Goal: Task Accomplishment & Management: Use online tool/utility

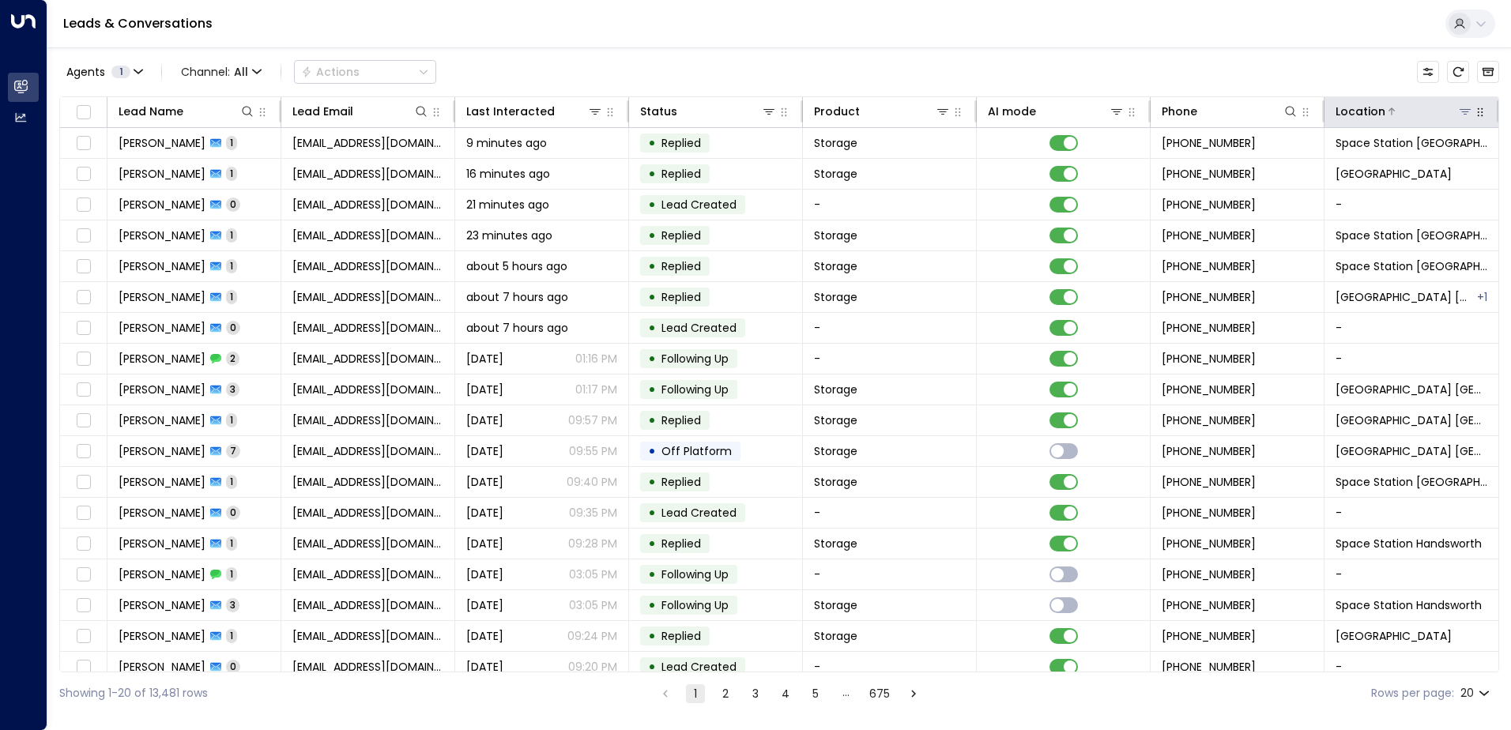
click at [1460, 112] on icon at bounding box center [1464, 112] width 11 height 6
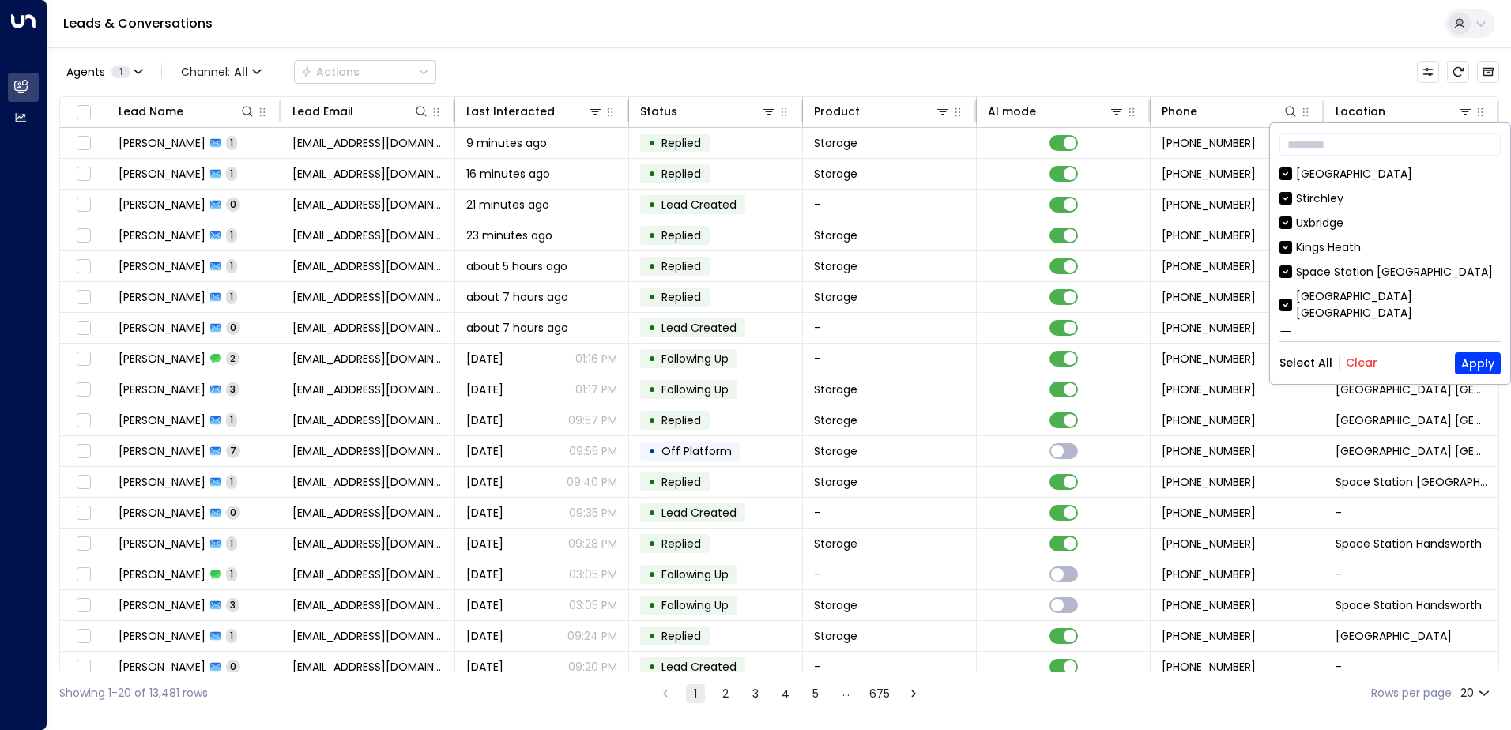
click at [1360, 366] on button "Clear" at bounding box center [1362, 362] width 32 height 13
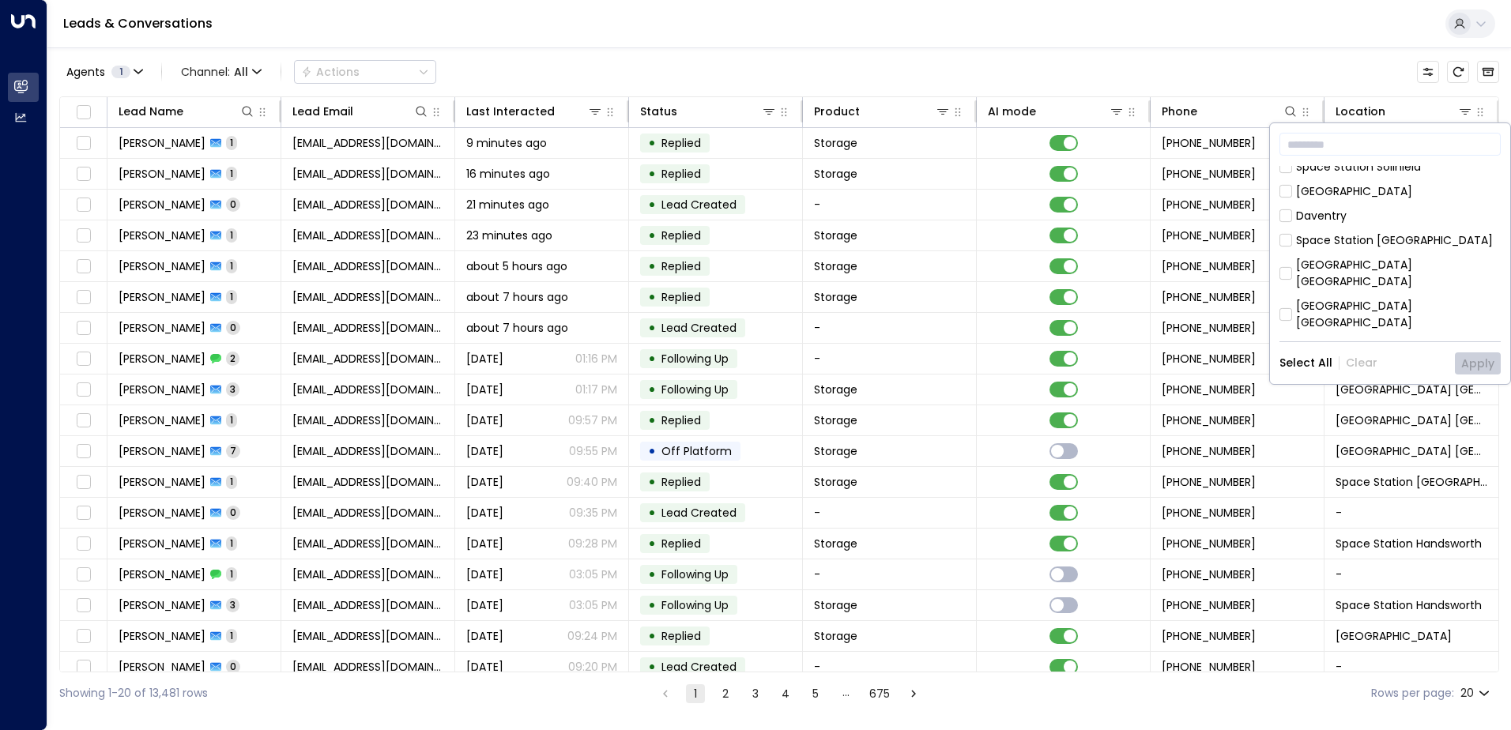
scroll to position [632, 0]
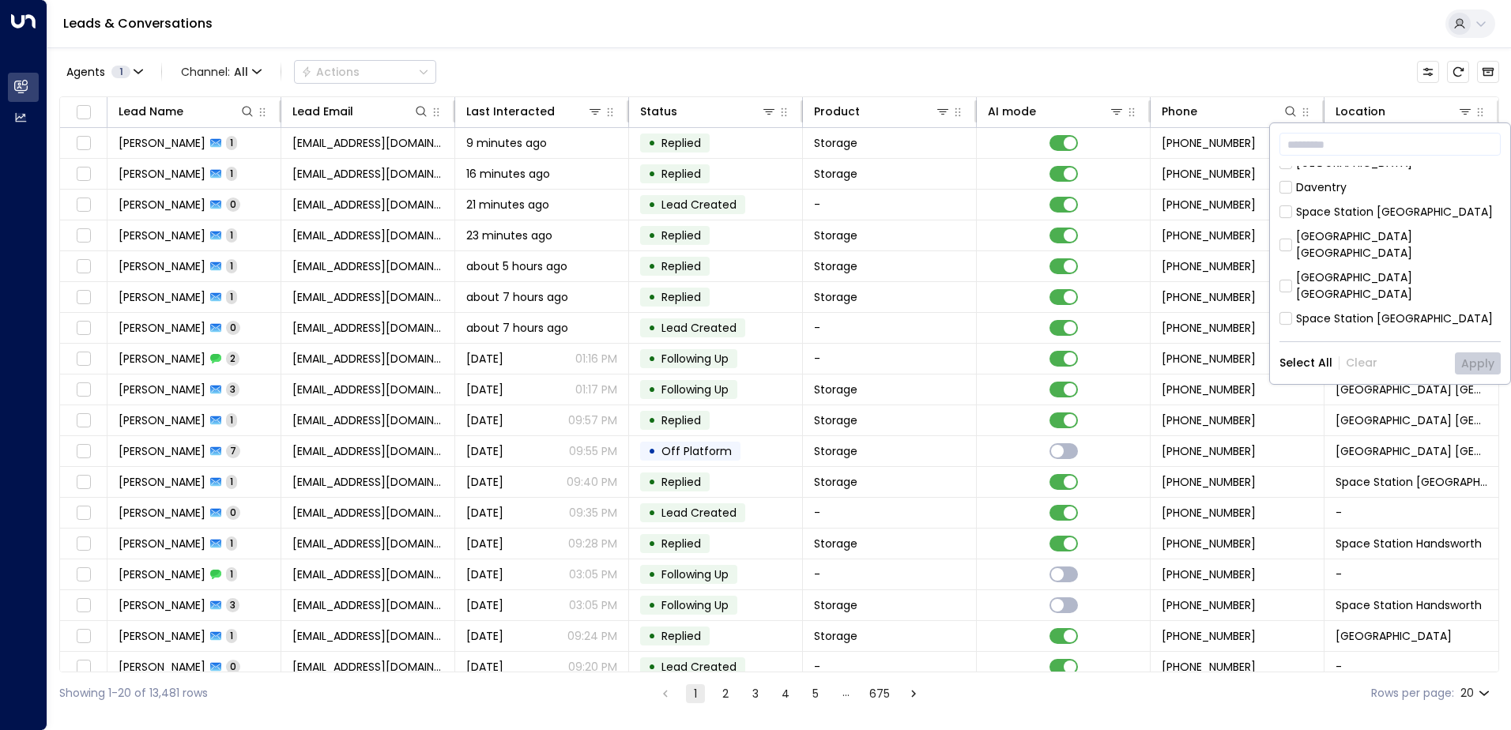
click at [1362, 311] on div "Space Station [GEOGRAPHIC_DATA]" at bounding box center [1394, 319] width 197 height 17
click at [1476, 360] on button "Apply" at bounding box center [1478, 363] width 46 height 22
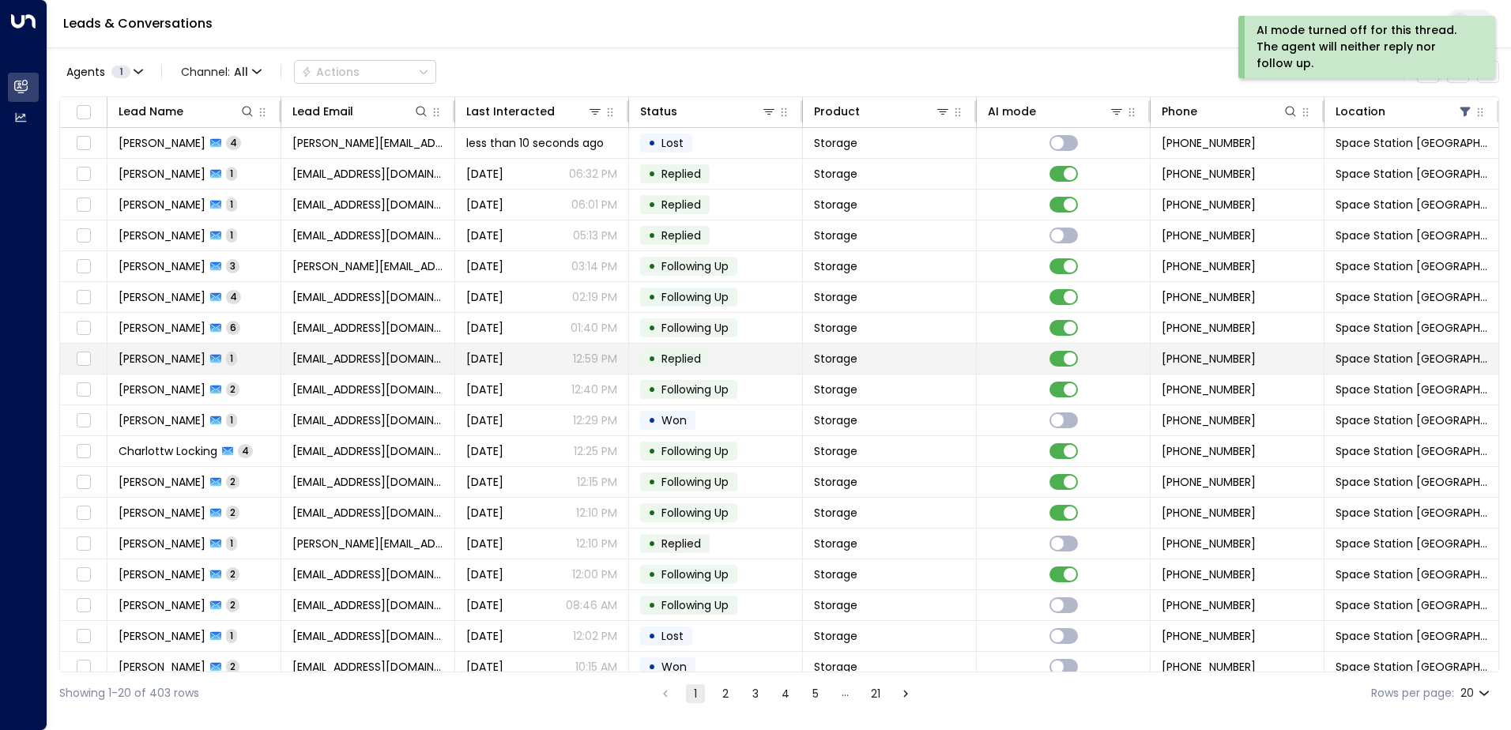
scroll to position [77, 0]
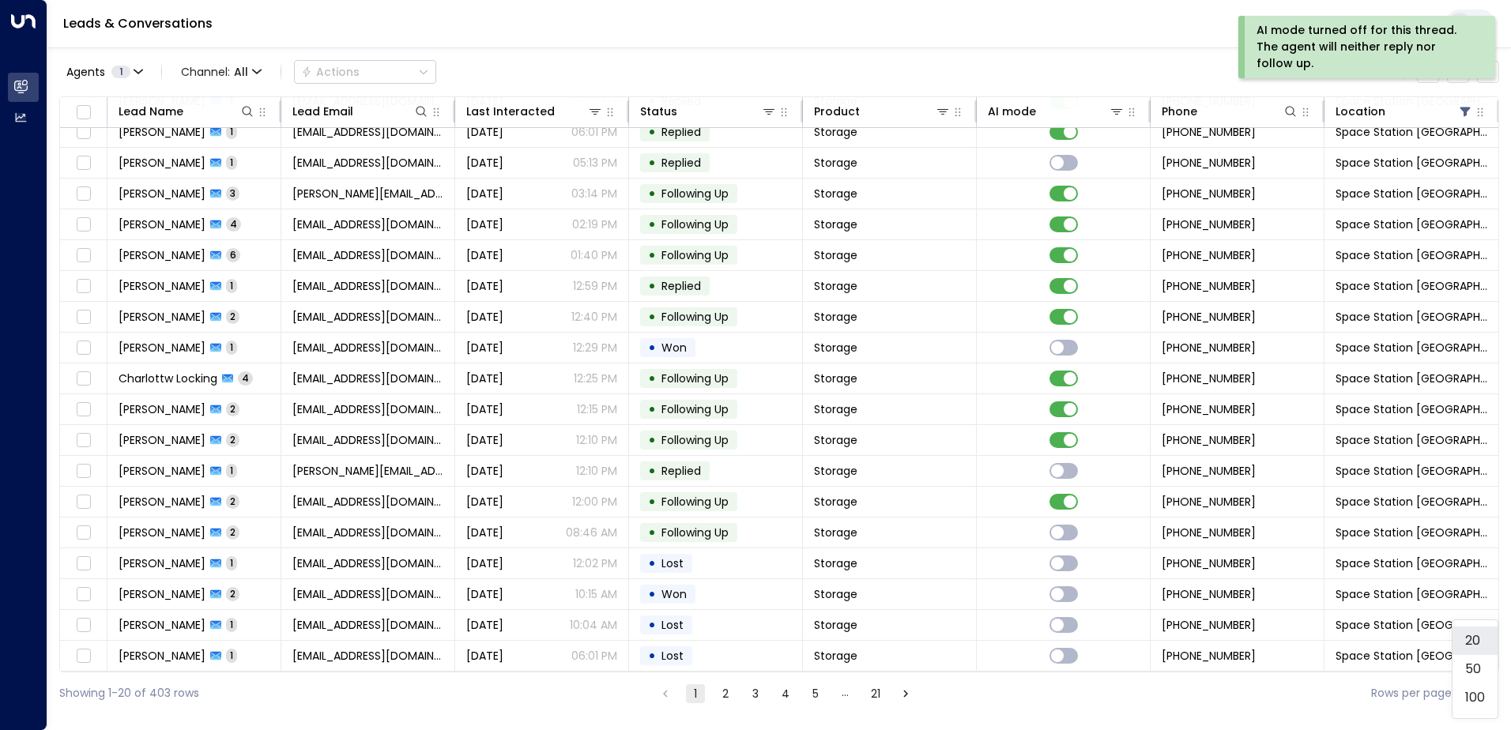
click at [1484, 695] on body "AI mode turned off for this thread. The agent will neither reply nor follow up.…" at bounding box center [755, 357] width 1511 height 714
drag, startPoint x: 1469, startPoint y: 669, endPoint x: 1429, endPoint y: 649, distance: 44.5
click at [1466, 669] on li "50" at bounding box center [1474, 669] width 45 height 28
type input "**"
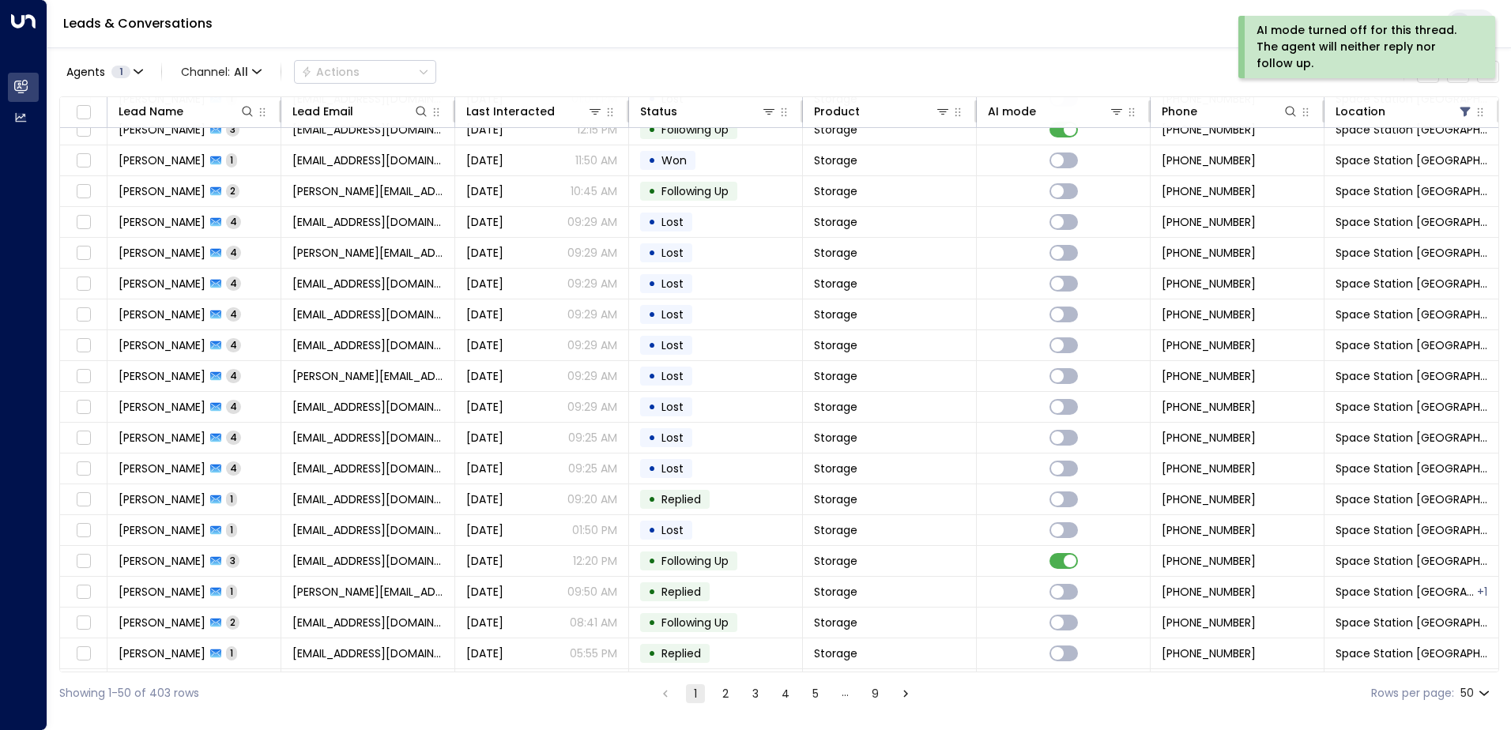
scroll to position [1002, 0]
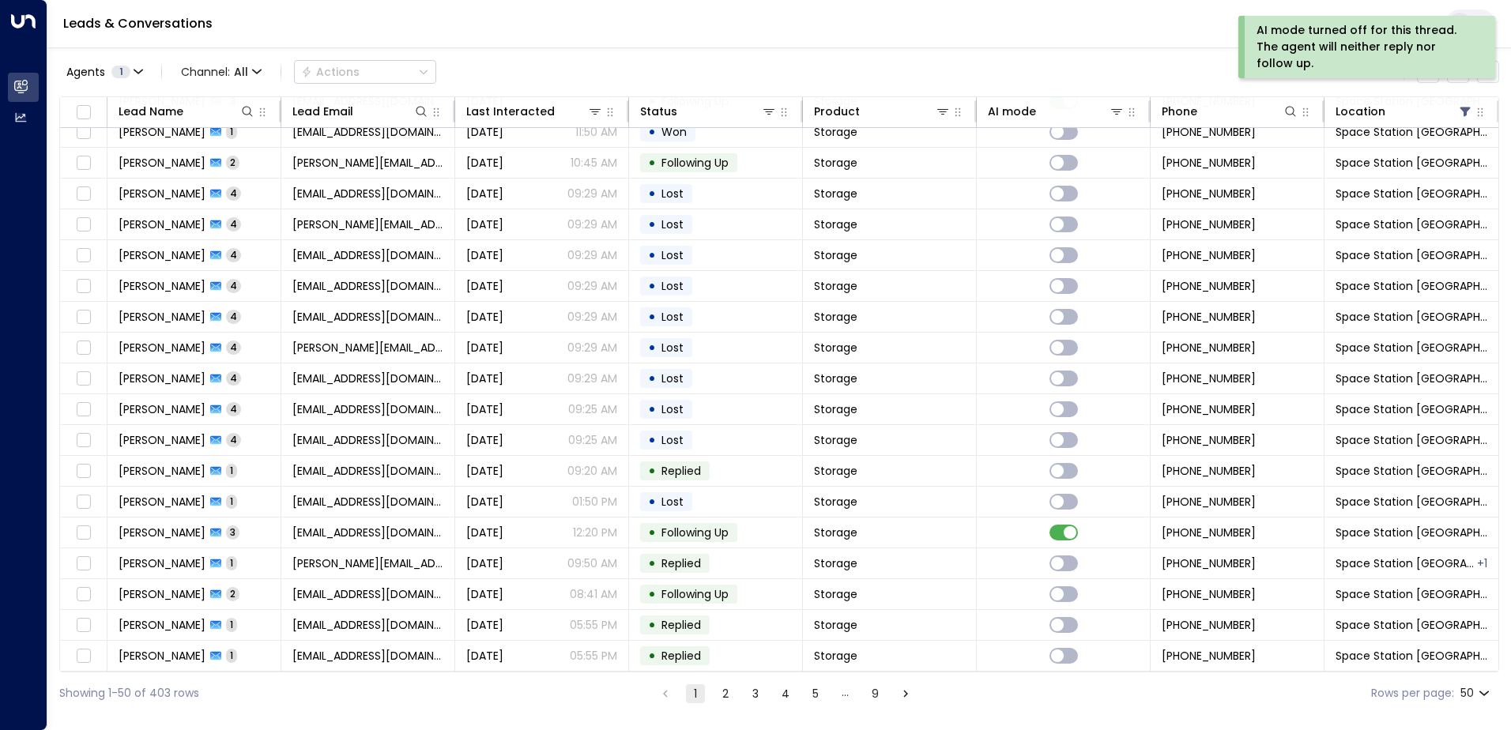
click at [905, 695] on icon "Go to next page" at bounding box center [905, 694] width 14 height 14
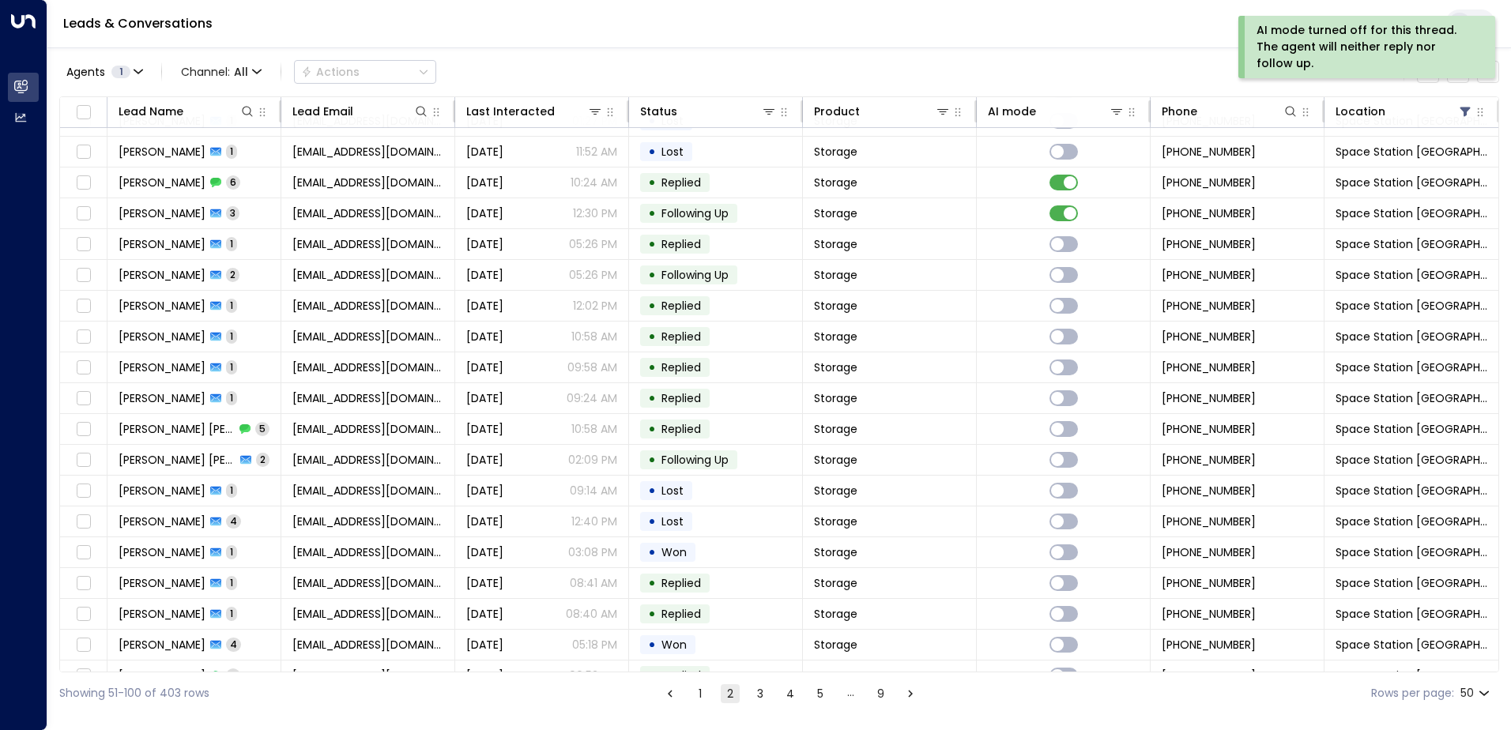
scroll to position [1002, 0]
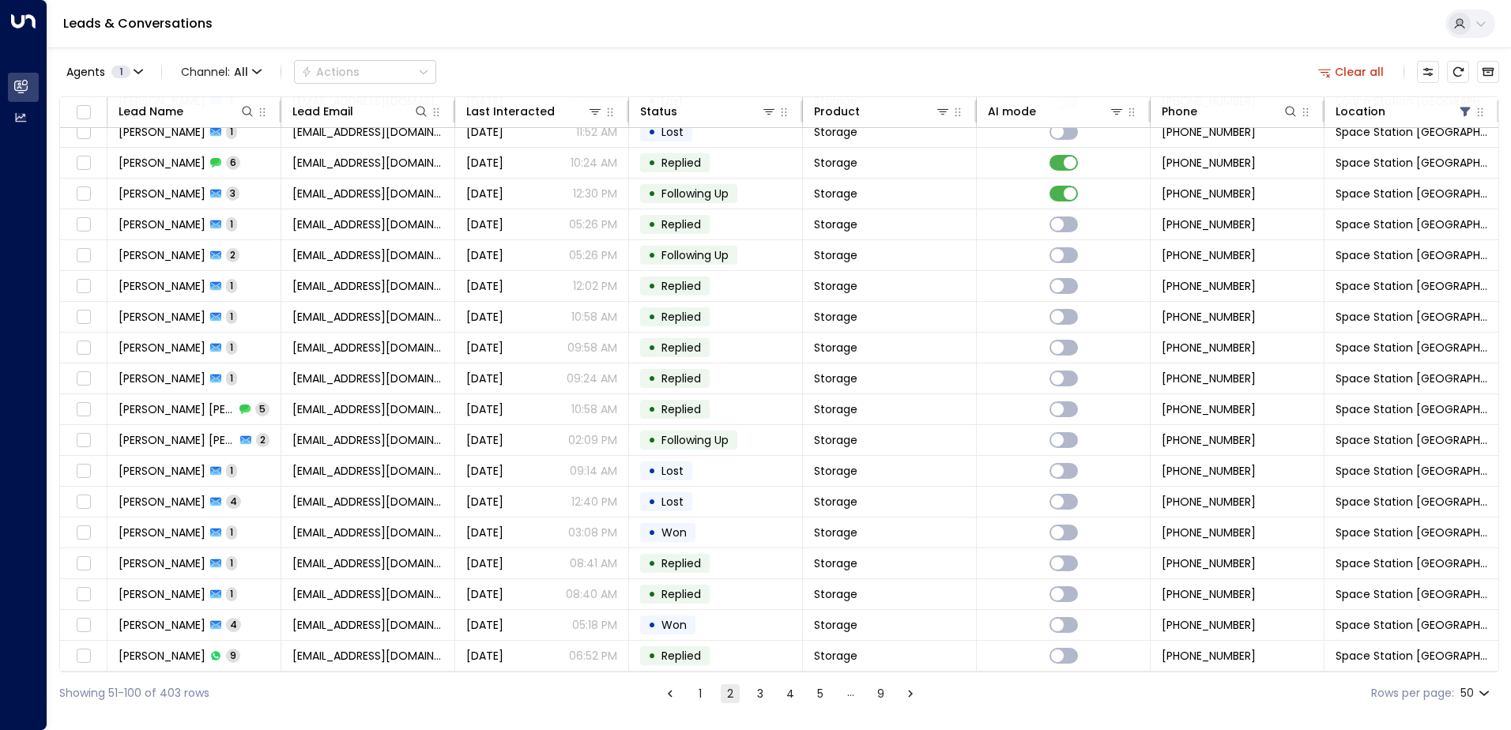
click at [906, 693] on icon "Go to next page" at bounding box center [910, 694] width 14 height 14
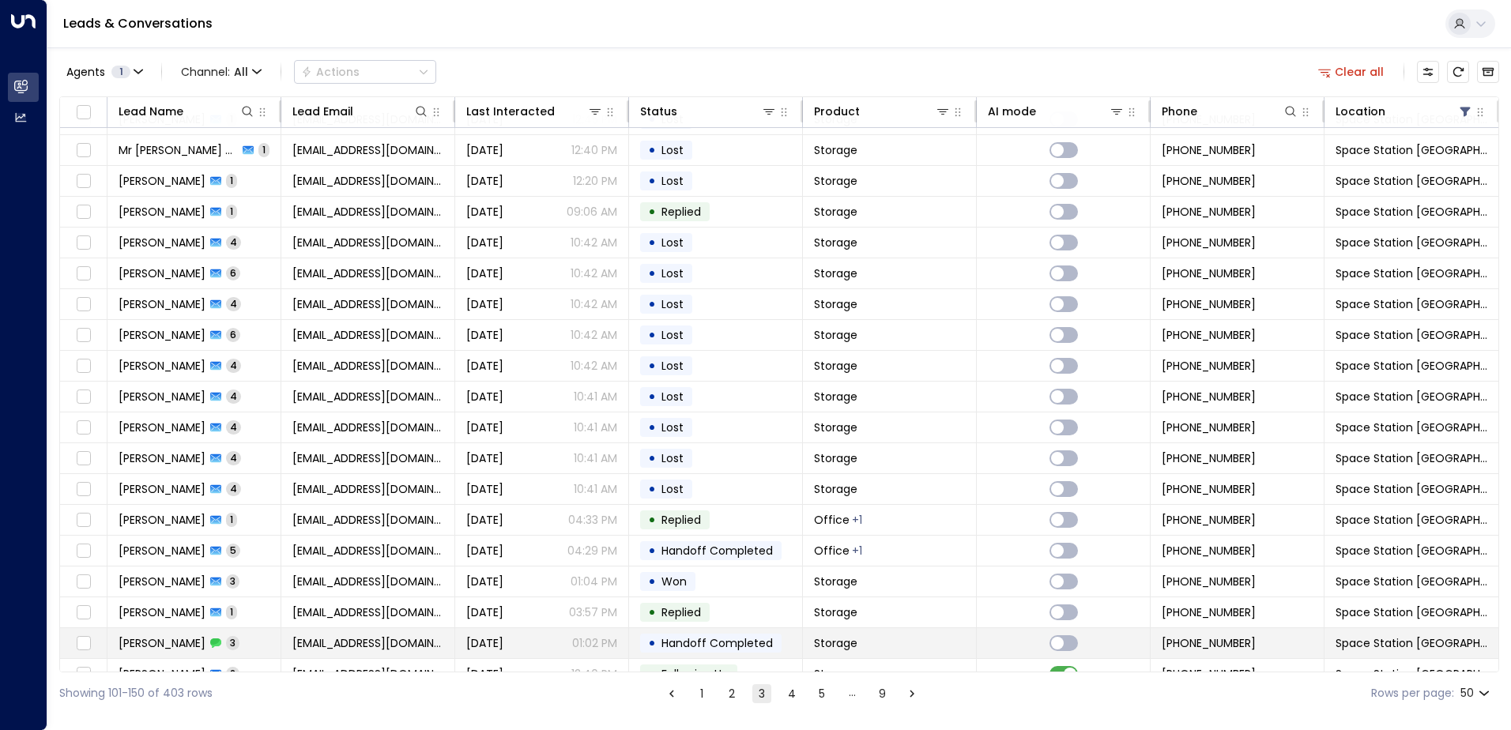
scroll to position [1002, 0]
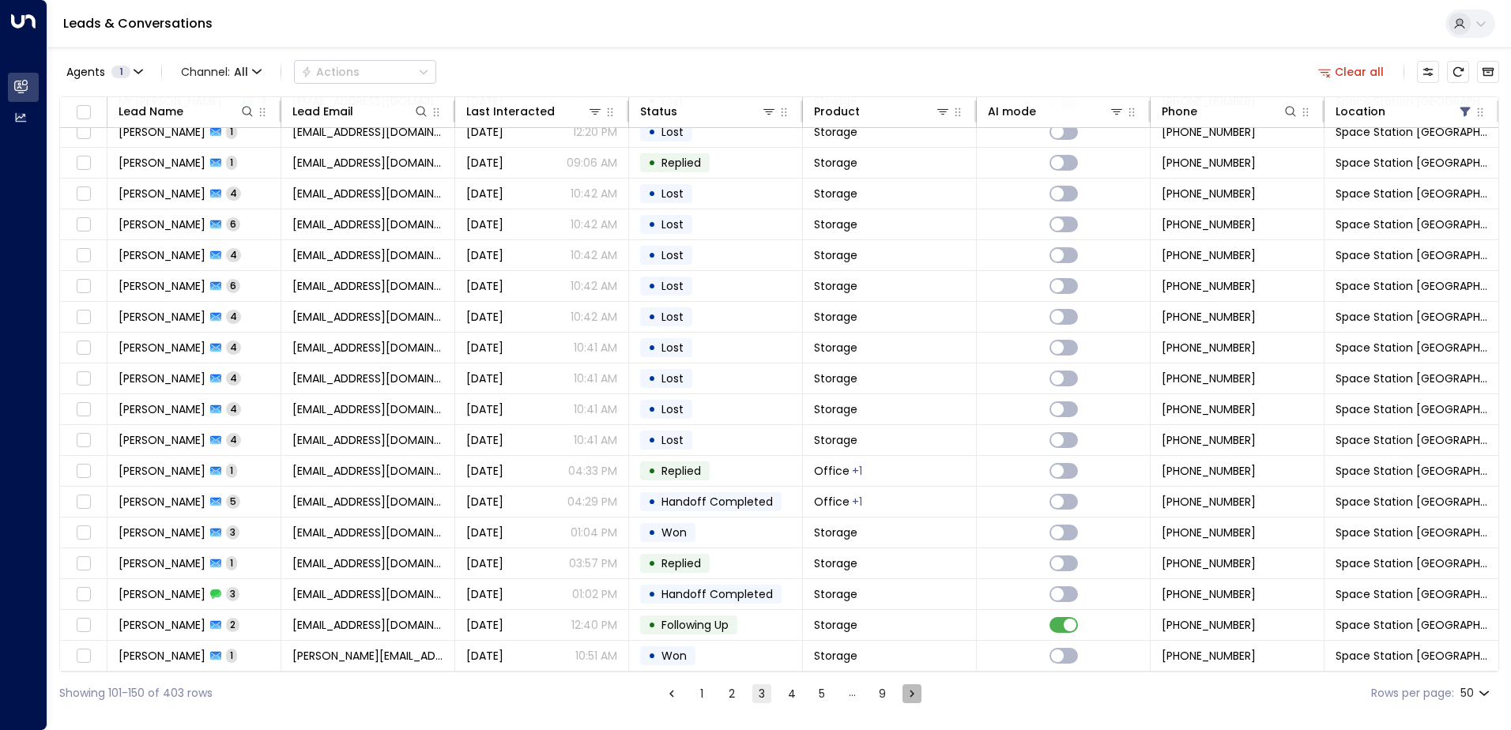
click at [909, 694] on icon "Go to next page" at bounding box center [912, 694] width 14 height 14
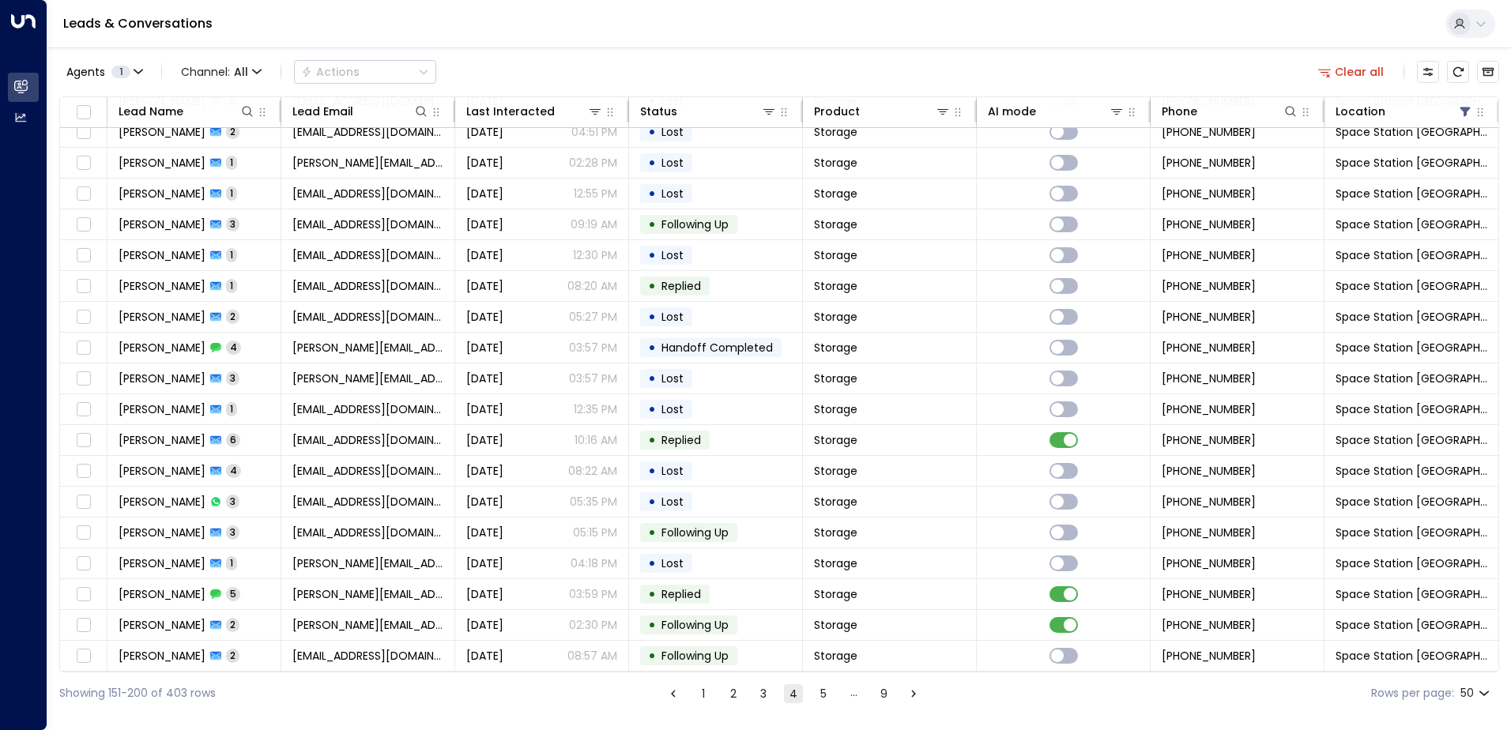
scroll to position [528, 0]
